Goal: Transaction & Acquisition: Purchase product/service

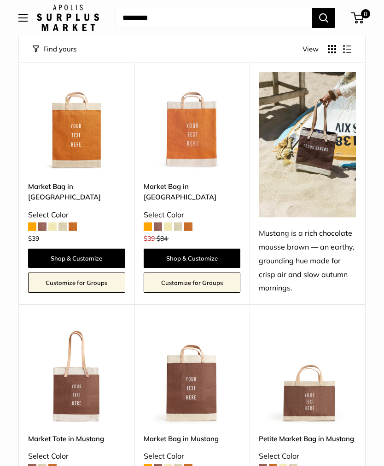
scroll to position [378, 0]
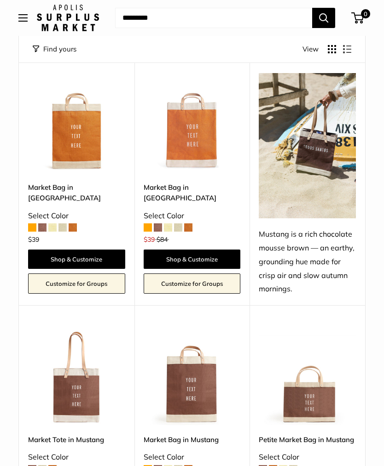
click at [311, 435] on link "Petite Market Bag in Mustang" at bounding box center [306, 440] width 97 height 11
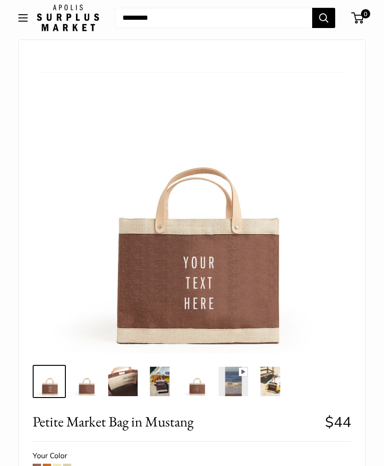
scroll to position [32, 0]
click at [48, 466] on span at bounding box center [47, 468] width 8 height 8
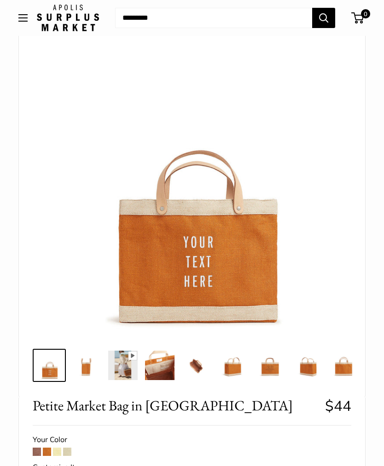
scroll to position [49, 0]
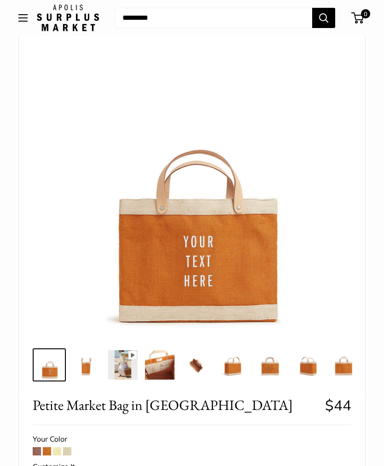
click at [54, 461] on div "Customize It" at bounding box center [192, 467] width 318 height 14
click at [61, 451] on span at bounding box center [57, 451] width 8 height 8
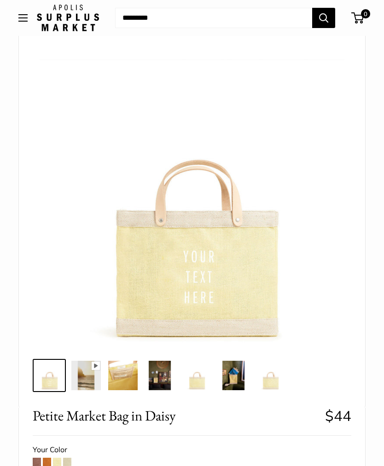
scroll to position [30, 0]
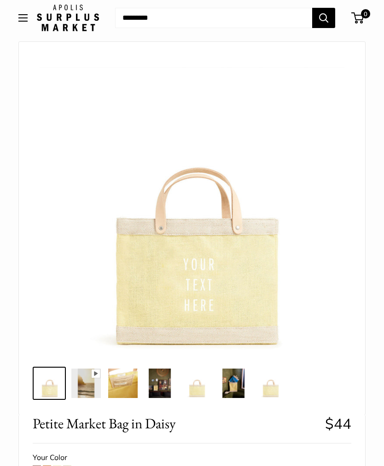
click at [71, 466] on span at bounding box center [67, 470] width 8 height 8
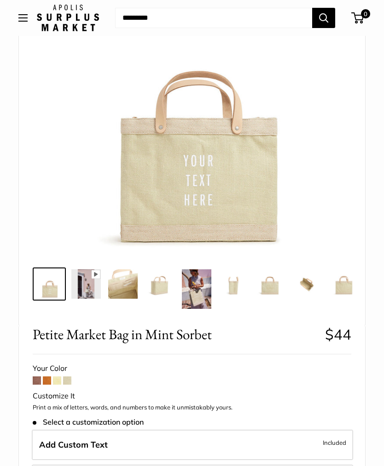
scroll to position [133, 0]
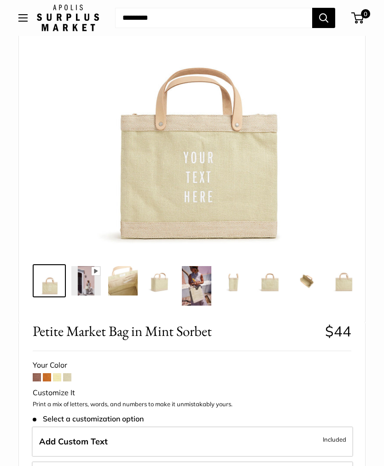
click at [40, 378] on span at bounding box center [37, 377] width 8 height 8
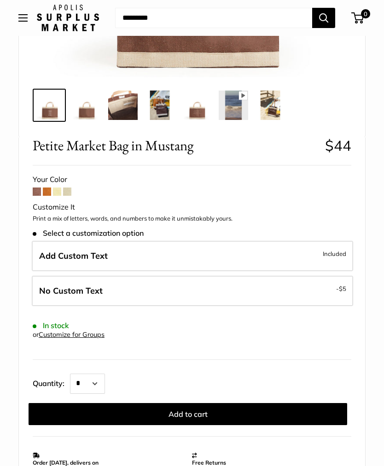
scroll to position [310, 0]
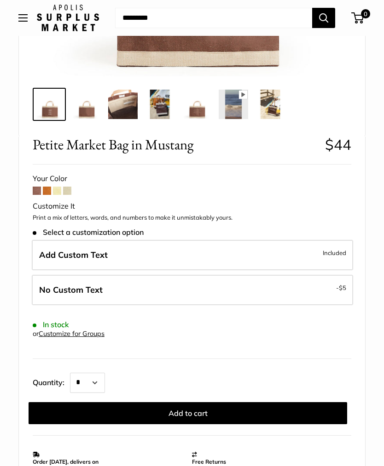
click at [111, 292] on label "No Custom Text - $5" at bounding box center [192, 290] width 321 height 30
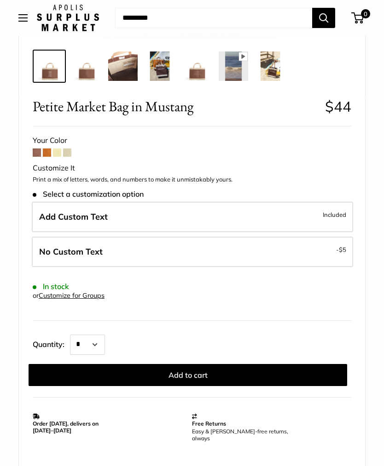
scroll to position [347, 0]
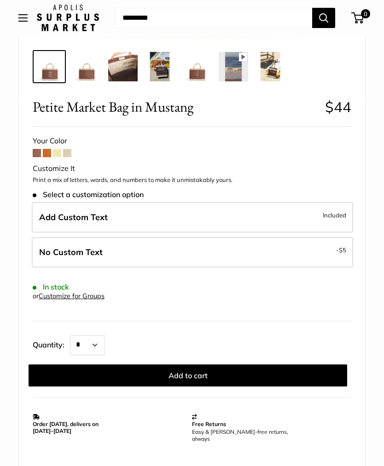
click at [212, 370] on button "Add to cart" at bounding box center [188, 376] width 318 height 22
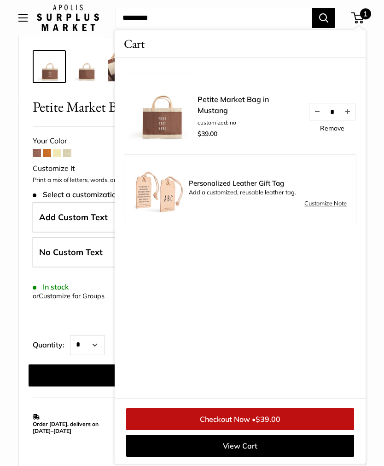
click at [52, 322] on form "Your Color Customize It Print a mix of letters, words, and numbers to make it u…" at bounding box center [192, 260] width 318 height 252
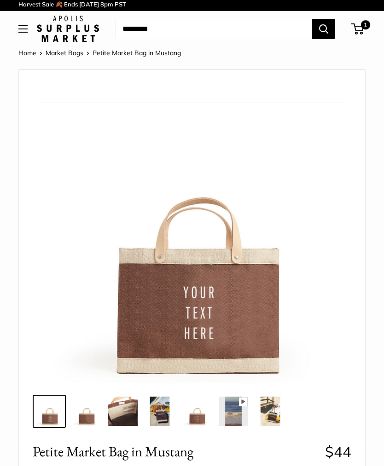
scroll to position [0, 0]
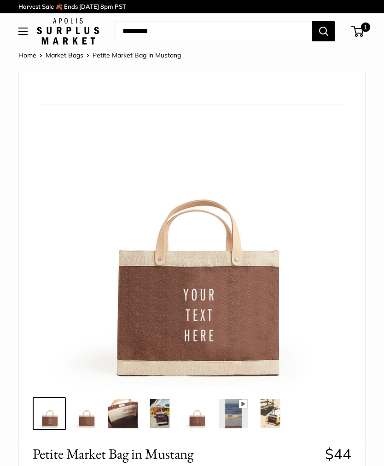
click at [28, 31] on button "Open menu" at bounding box center [22, 31] width 9 height 7
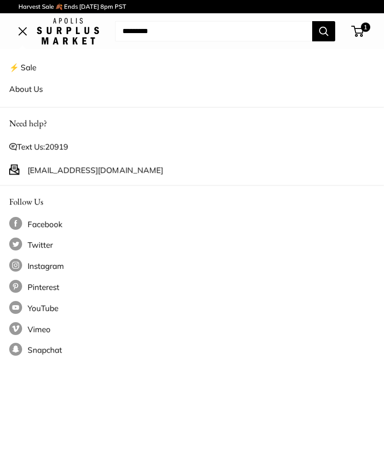
click at [315, 33] on button "Search" at bounding box center [323, 31] width 23 height 20
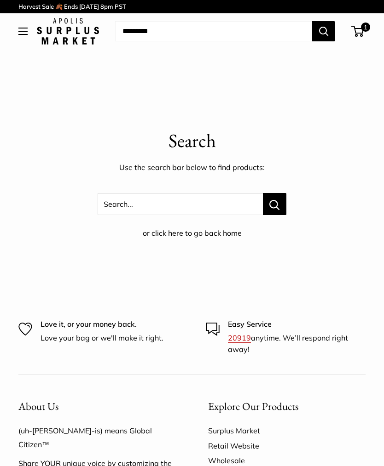
click at [325, 29] on button "Search" at bounding box center [323, 31] width 23 height 20
click at [162, 30] on input "Search..." at bounding box center [213, 31] width 197 height 20
type input "**********"
click at [323, 31] on button "Search" at bounding box center [323, 31] width 23 height 20
click at [27, 30] on button "Open menu" at bounding box center [22, 31] width 9 height 7
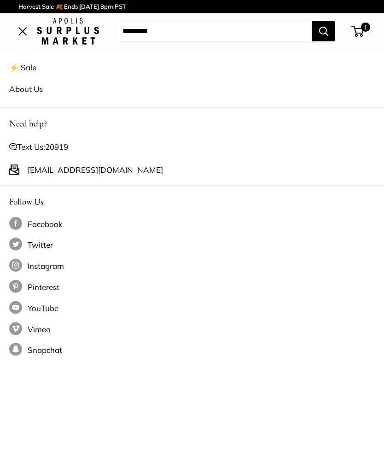
click at [37, 64] on link "⚡️ Sale" at bounding box center [191, 68] width 365 height 22
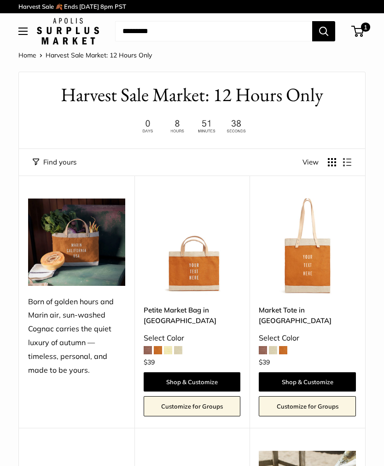
click at [350, 35] on div "1 Cart Cart Apolis Surplus Market! Petite Market Bag in [GEOGRAPHIC_DATA] custo…" at bounding box center [356, 31] width 17 height 11
click at [364, 31] on span "1" at bounding box center [365, 27] width 9 height 9
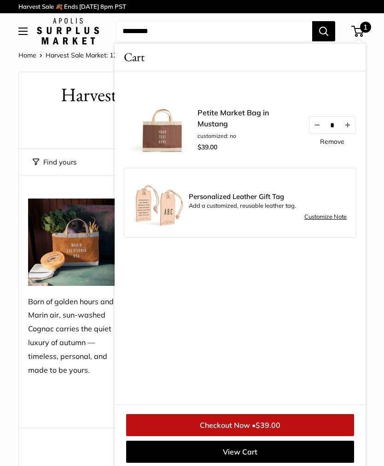
click at [275, 421] on span "$39.00" at bounding box center [267, 424] width 25 height 9
